Goal: Task Accomplishment & Management: Use online tool/utility

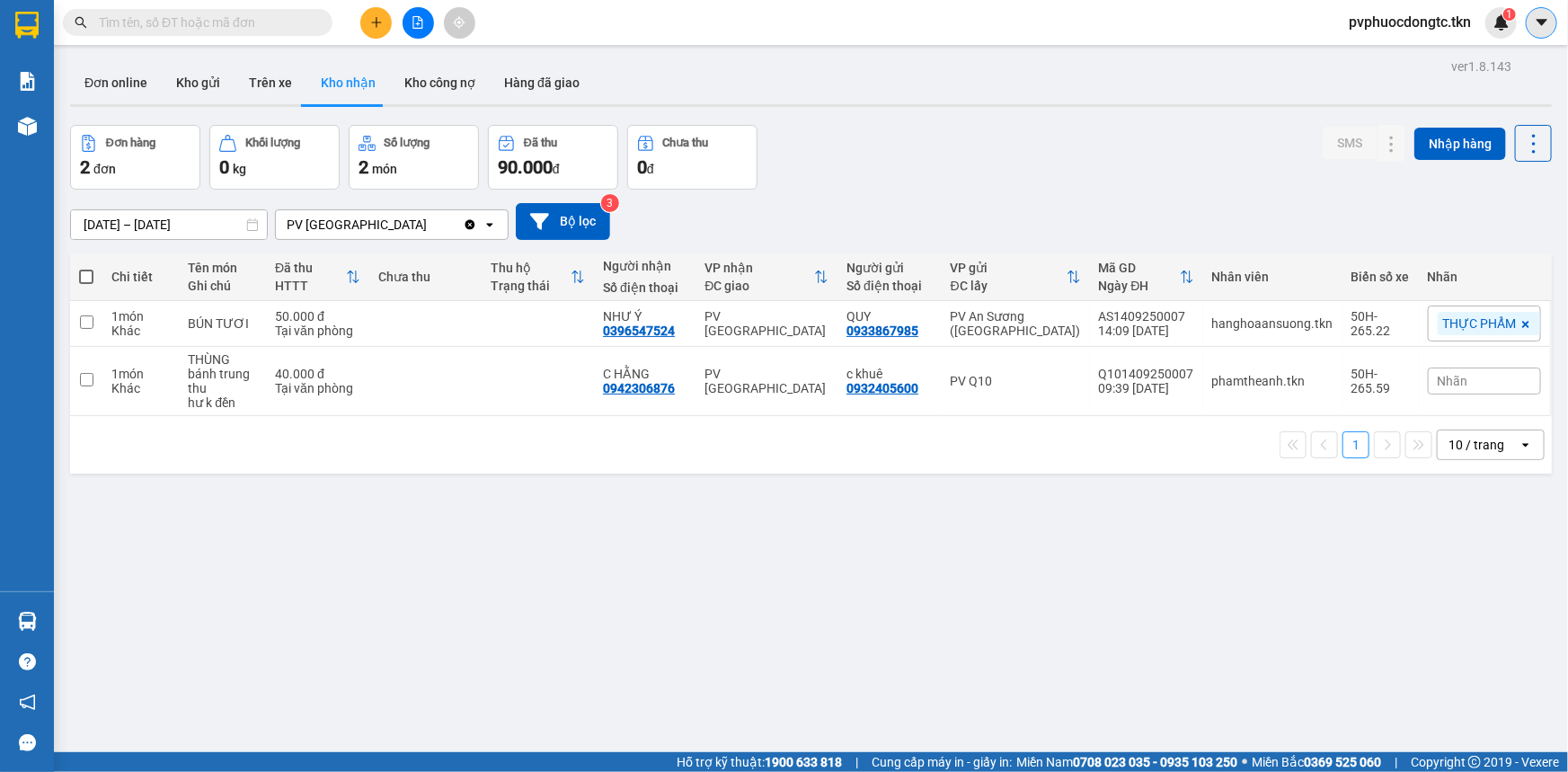
click at [1527, 18] on button at bounding box center [1542, 23] width 32 height 32
click at [1390, 30] on span "pvphuocdongtc.tkn" at bounding box center [1410, 22] width 151 height 22
click at [1375, 61] on span "Đăng xuất" at bounding box center [1417, 55] width 117 height 19
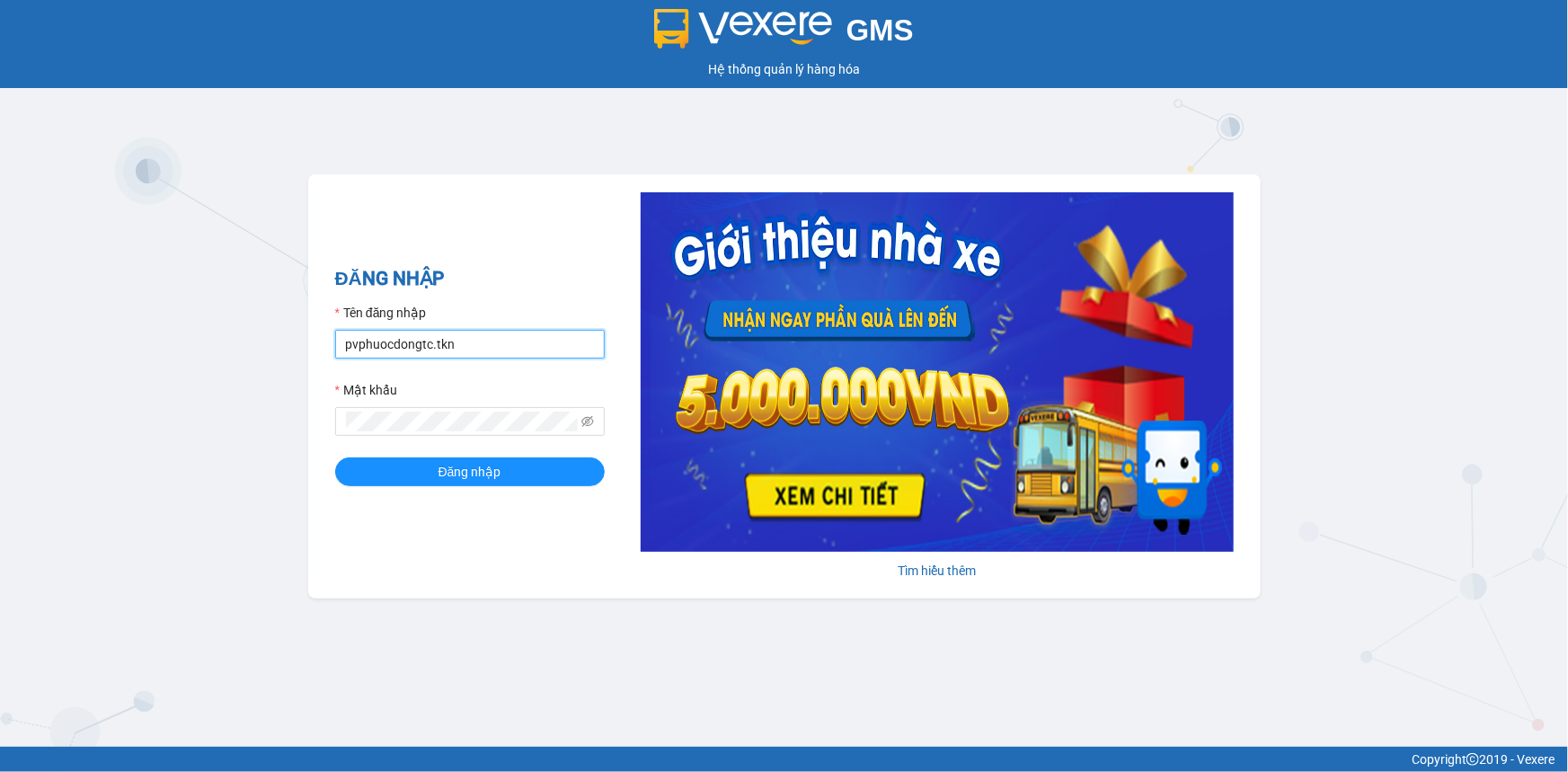
click at [496, 335] on input "pvphuocdongtc.tkn" at bounding box center [470, 344] width 270 height 29
type input "kimphung.tkn"
click at [494, 476] on span "Đăng nhập" at bounding box center [470, 472] width 63 height 19
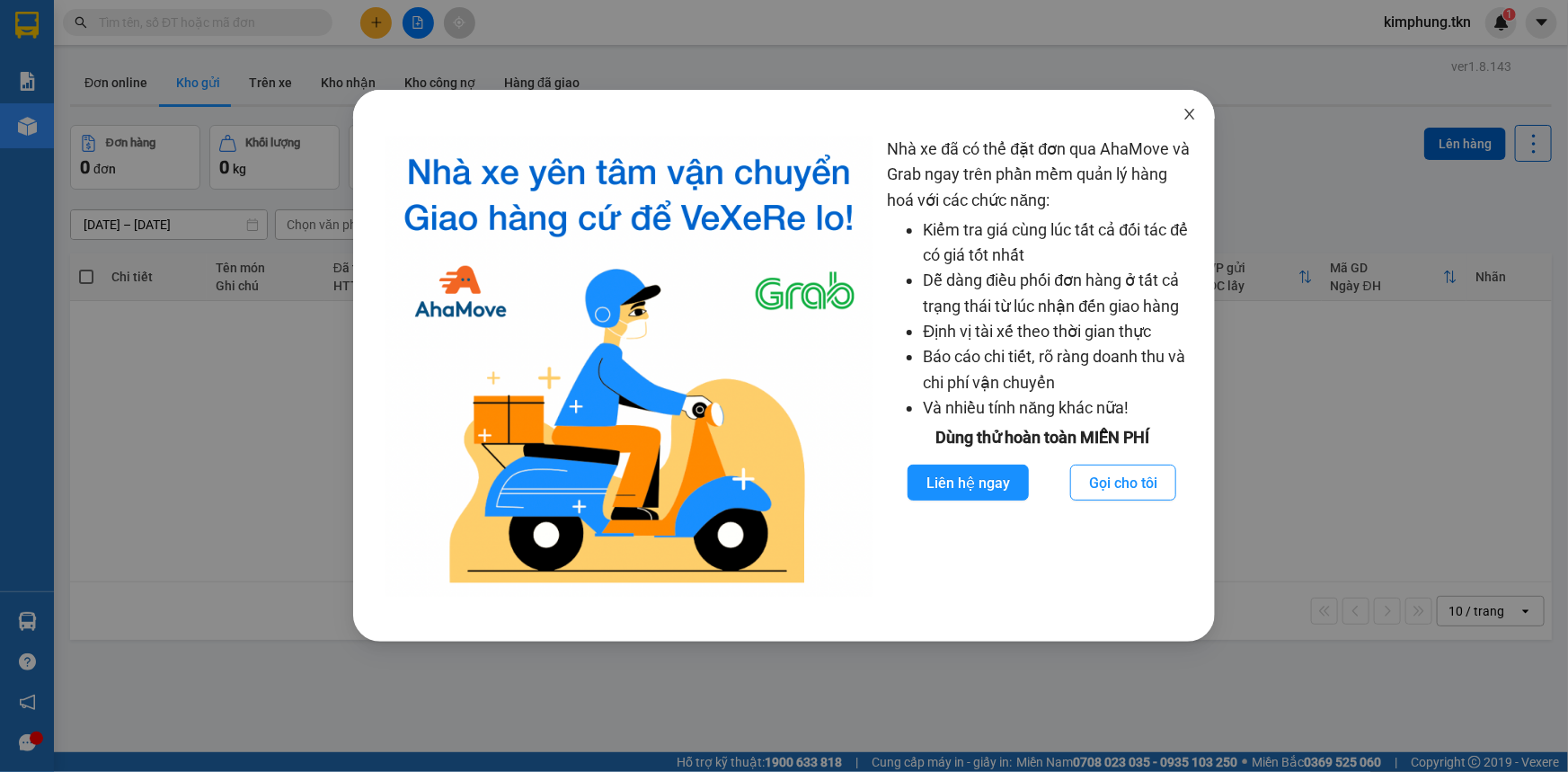
click at [1194, 106] on span "Close" at bounding box center [1190, 115] width 50 height 50
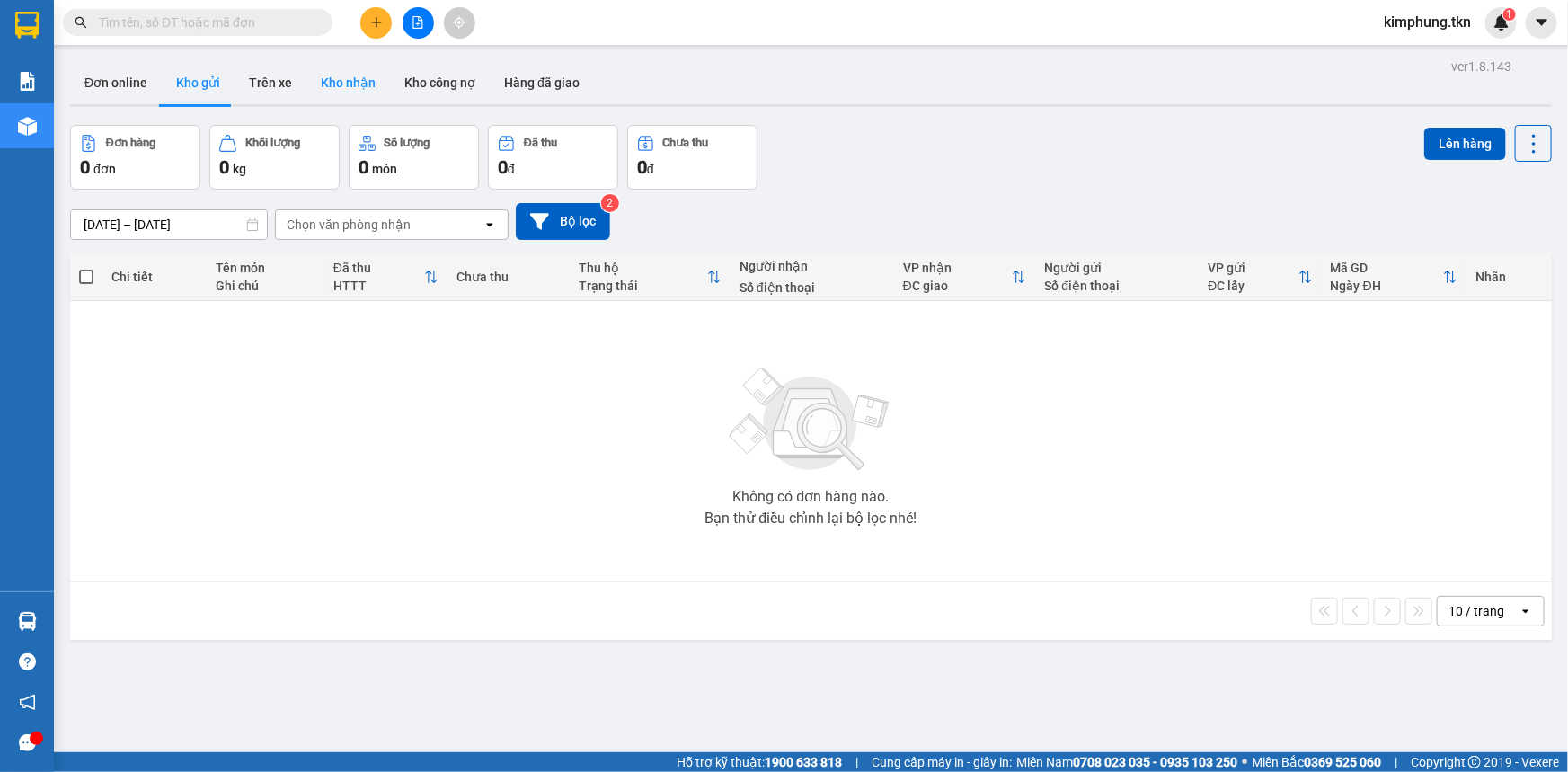
click at [340, 77] on button "Kho nhận" at bounding box center [348, 82] width 83 height 44
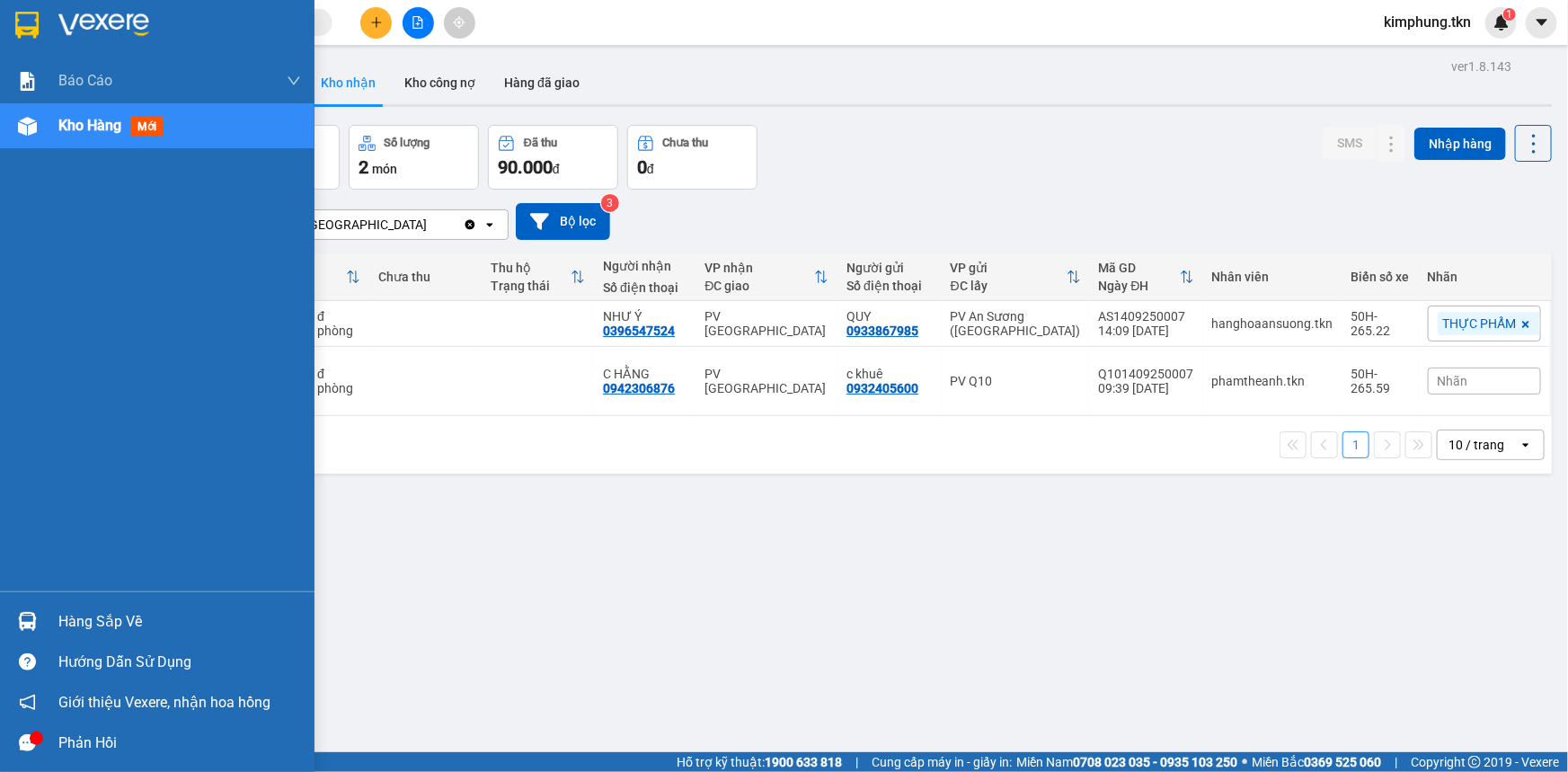
click at [48, 618] on div "Hàng sắp về" at bounding box center [157, 622] width 314 height 41
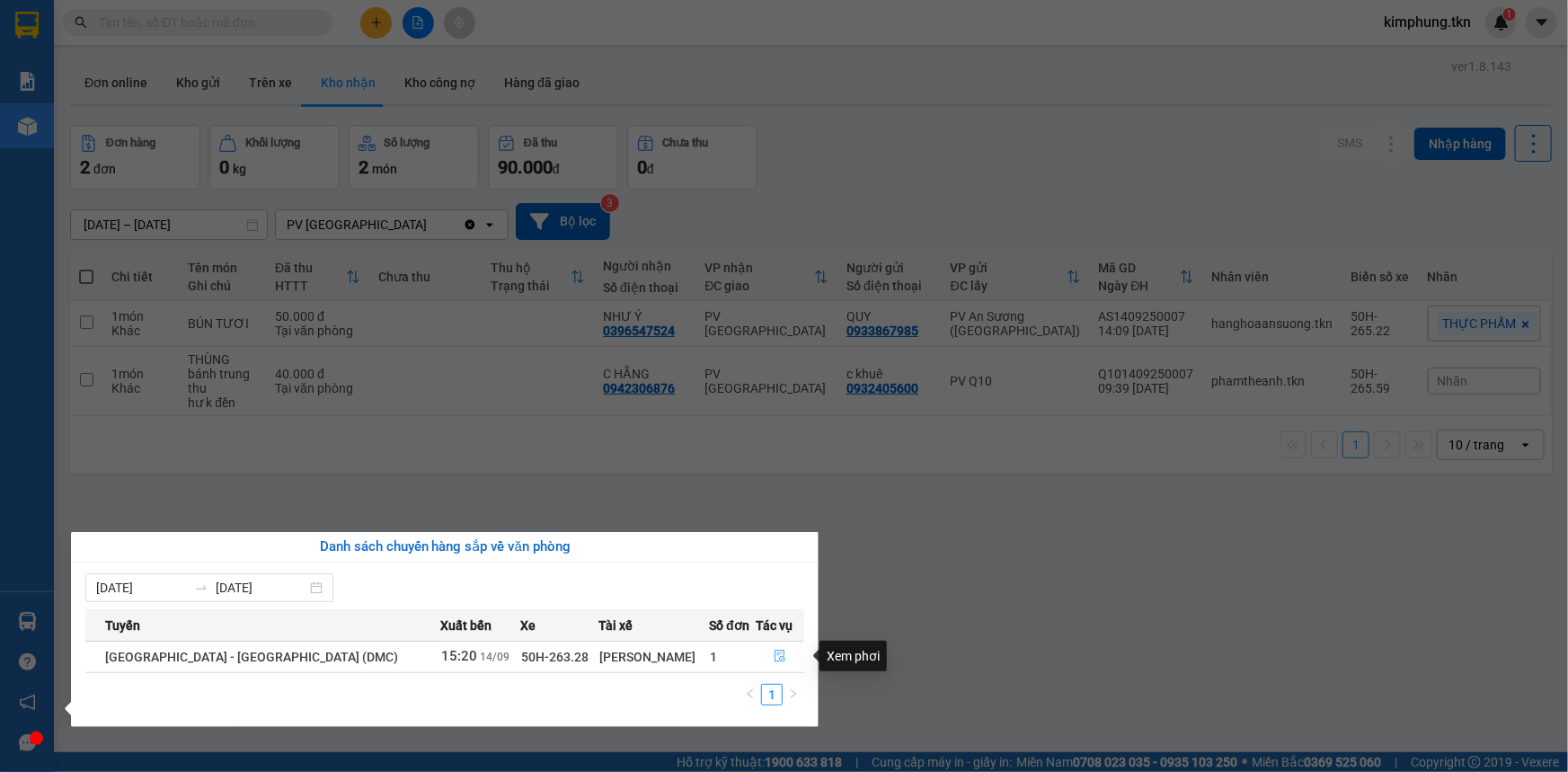
click at [775, 661] on icon "file-done" at bounding box center [780, 656] width 13 height 13
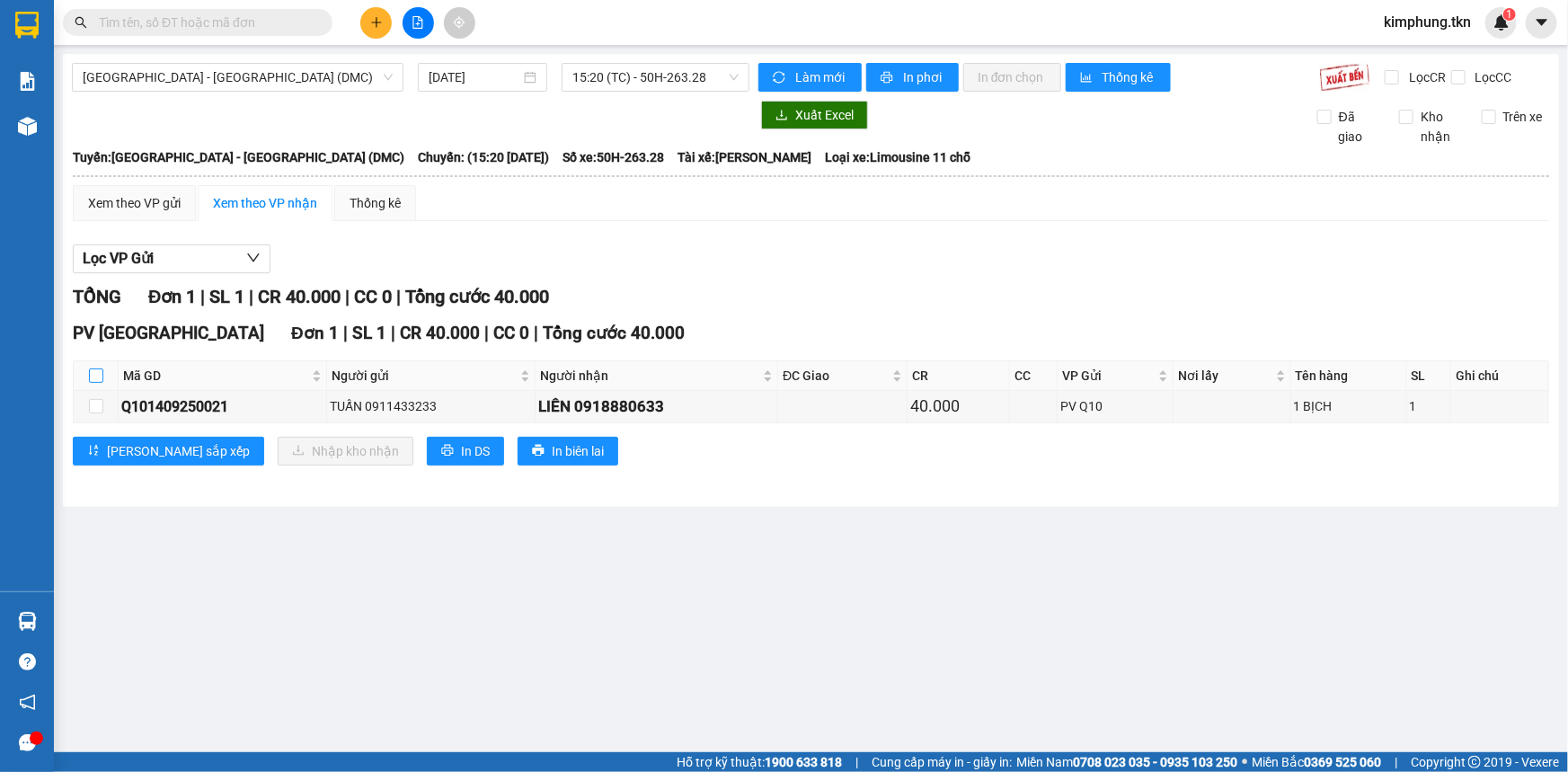
click at [96, 369] on input "checkbox" at bounding box center [96, 376] width 15 height 15
checkbox input "true"
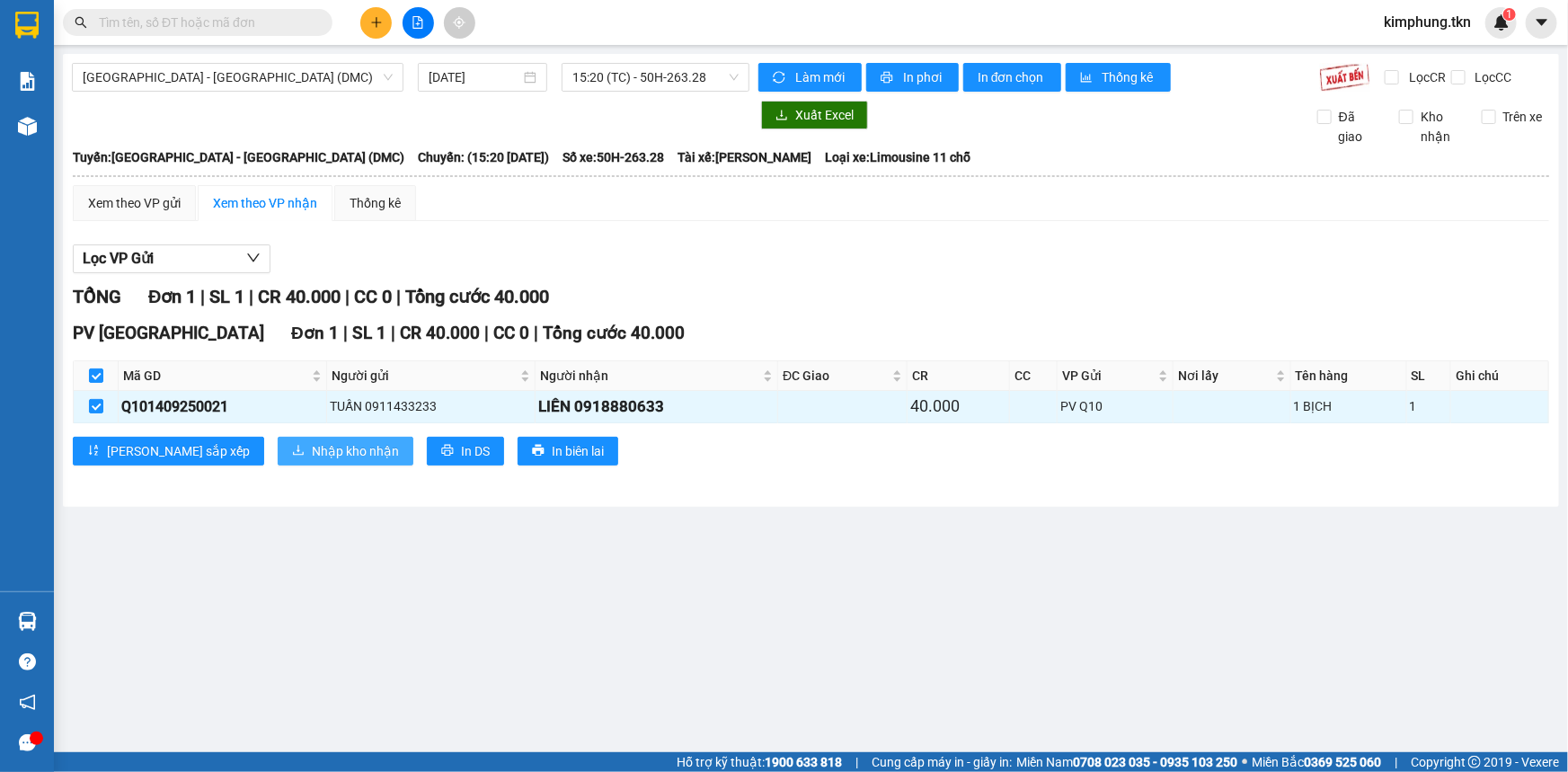
click at [312, 450] on span "Nhập kho nhận" at bounding box center [356, 450] width 87 height 19
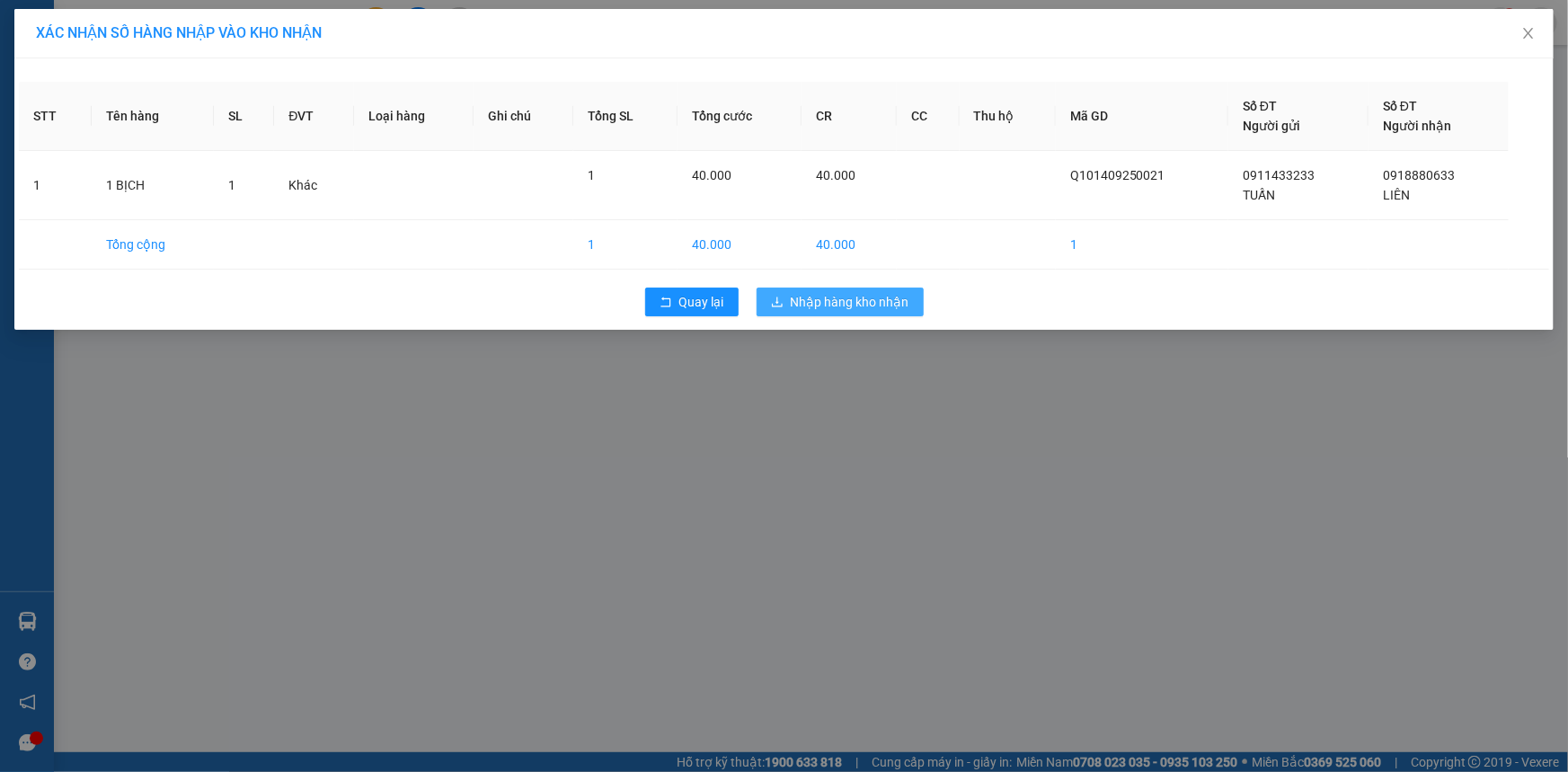
click at [872, 296] on span "Nhập hàng kho nhận" at bounding box center [850, 301] width 119 height 19
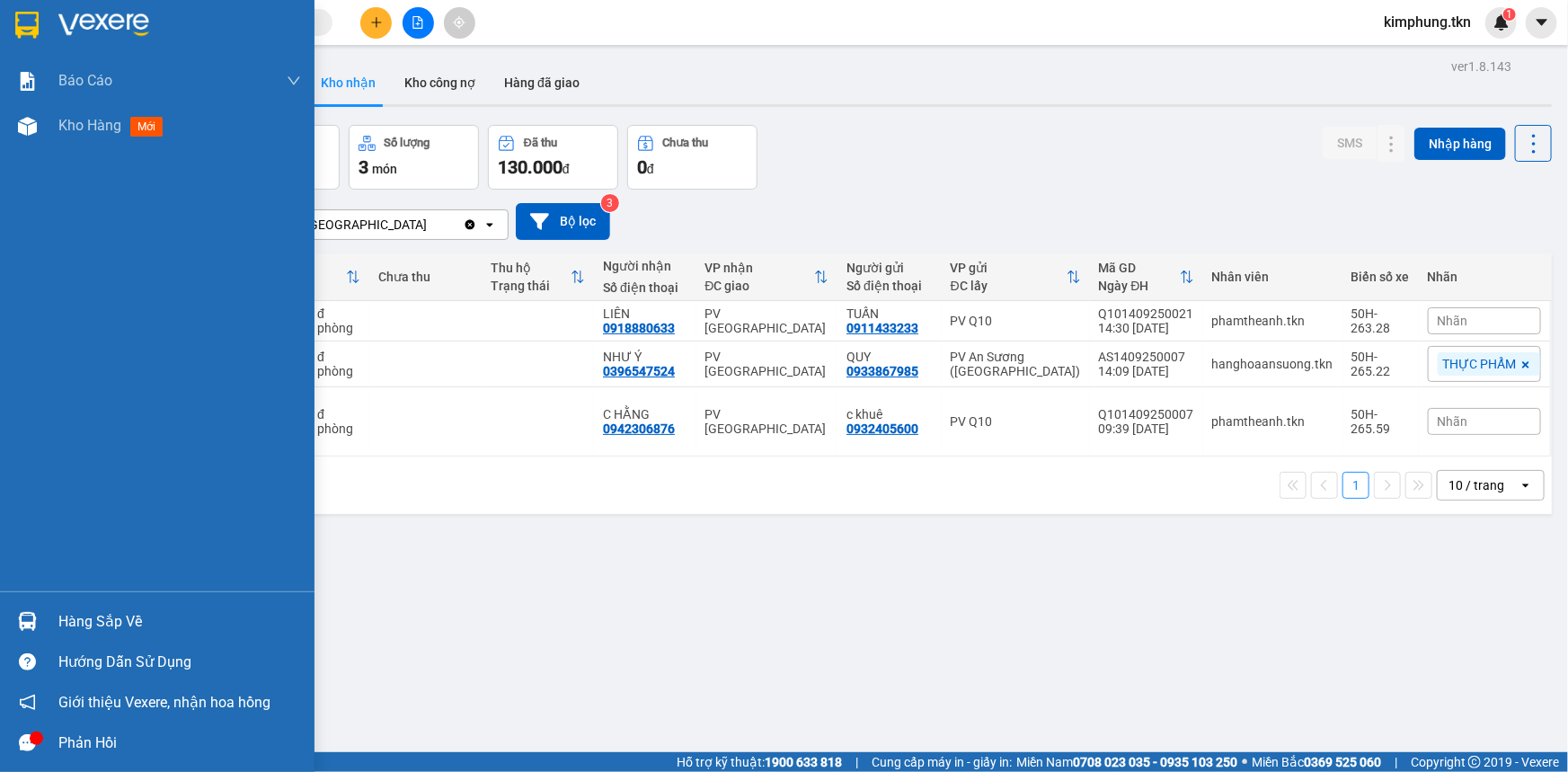
click at [121, 618] on div "Hàng sắp về" at bounding box center [180, 622] width 243 height 27
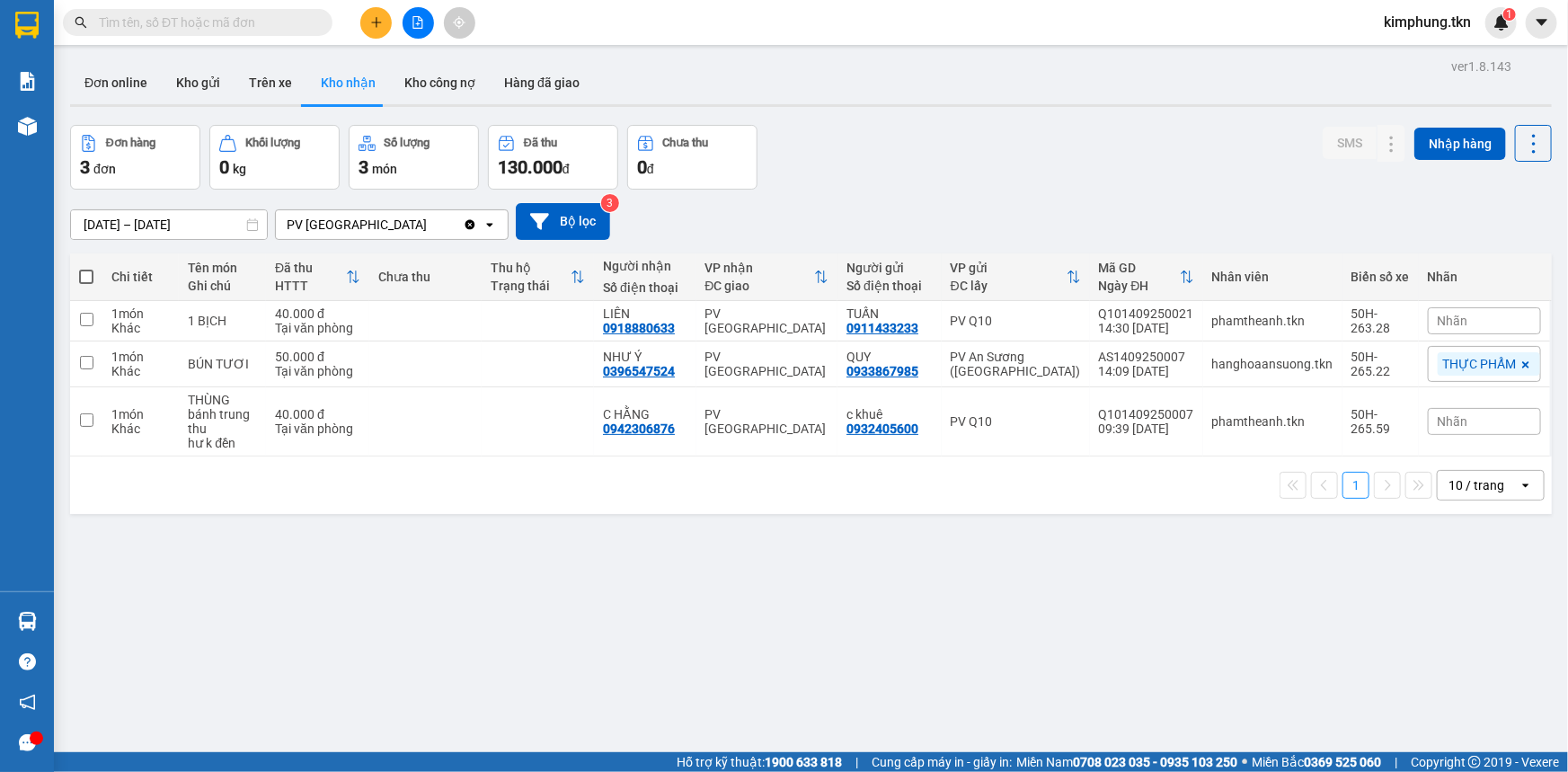
click at [912, 586] on section "Kết quả tìm kiếm ( 0 ) Bộ lọc No Data kimphung.tkn 1 Báo cáo Mẫu 1: Báo cáo dòn…" at bounding box center [784, 386] width 1568 height 772
click at [1353, 361] on button at bounding box center [1356, 364] width 25 height 32
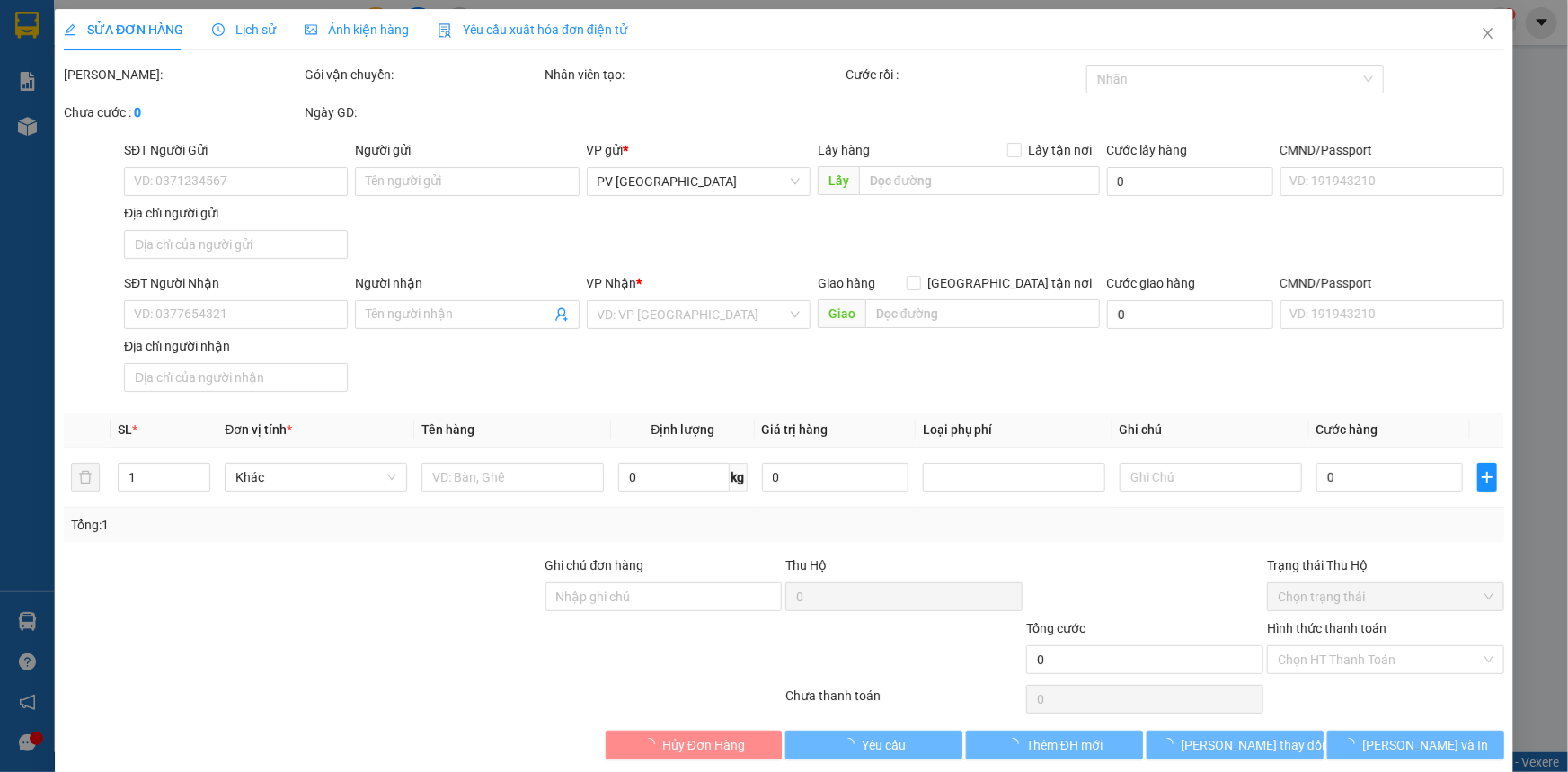
type input "0933867985"
type input "QUY"
type input "0396547524"
type input "NHƯ Ý"
type input "50.000"
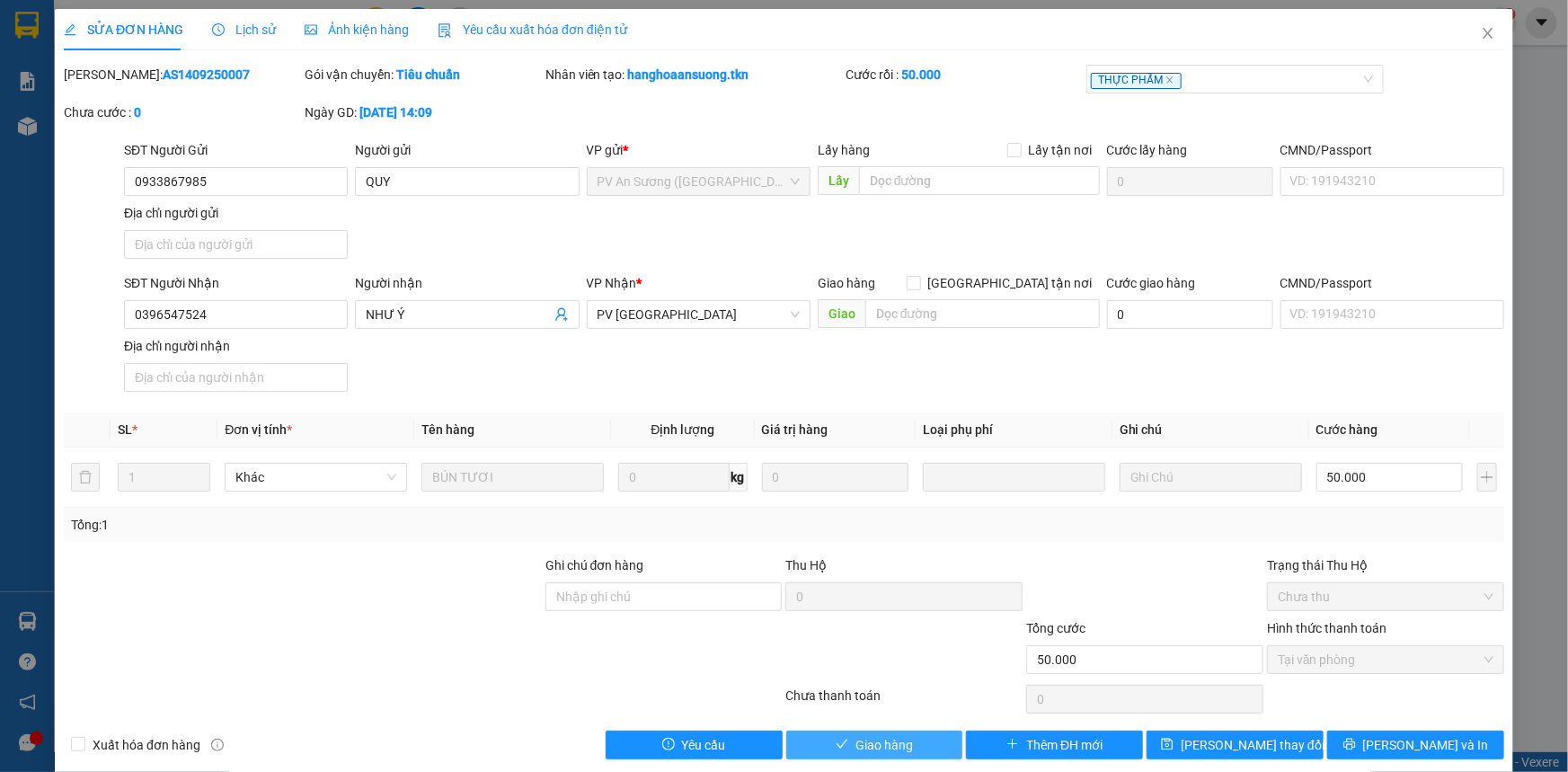
click at [915, 737] on button "Giao hàng" at bounding box center [875, 744] width 177 height 29
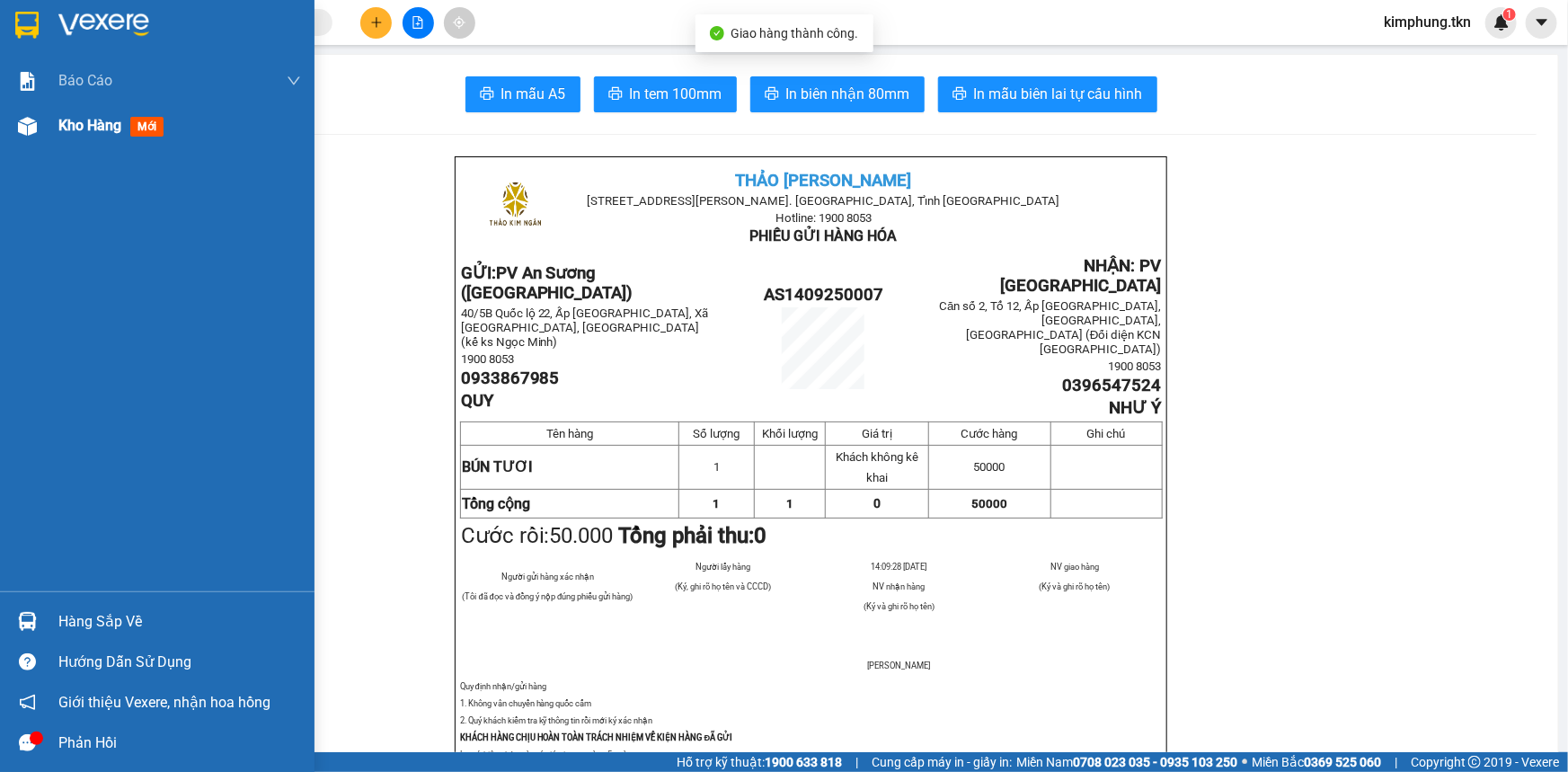
click at [106, 121] on span "Kho hàng" at bounding box center [90, 125] width 63 height 17
